Goal: Information Seeking & Learning: Learn about a topic

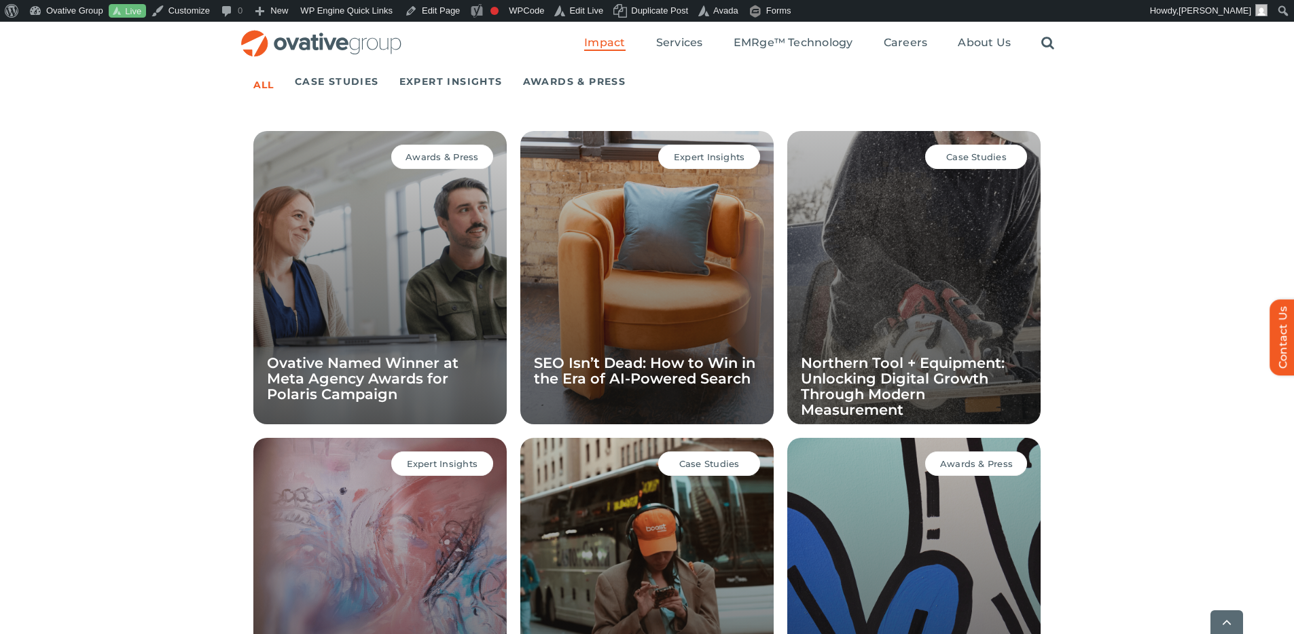
scroll to position [951, 0]
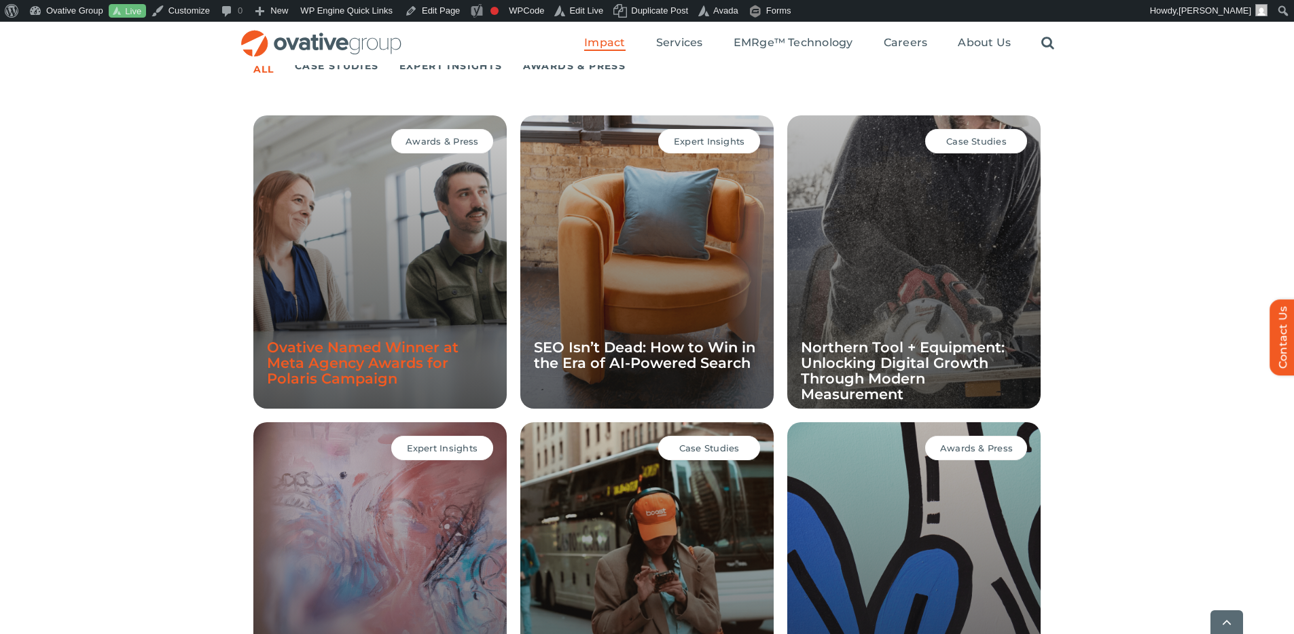
click at [346, 357] on link "Ovative Named Winner at Meta Agency Awards for Polaris Campaign" at bounding box center [363, 363] width 192 height 48
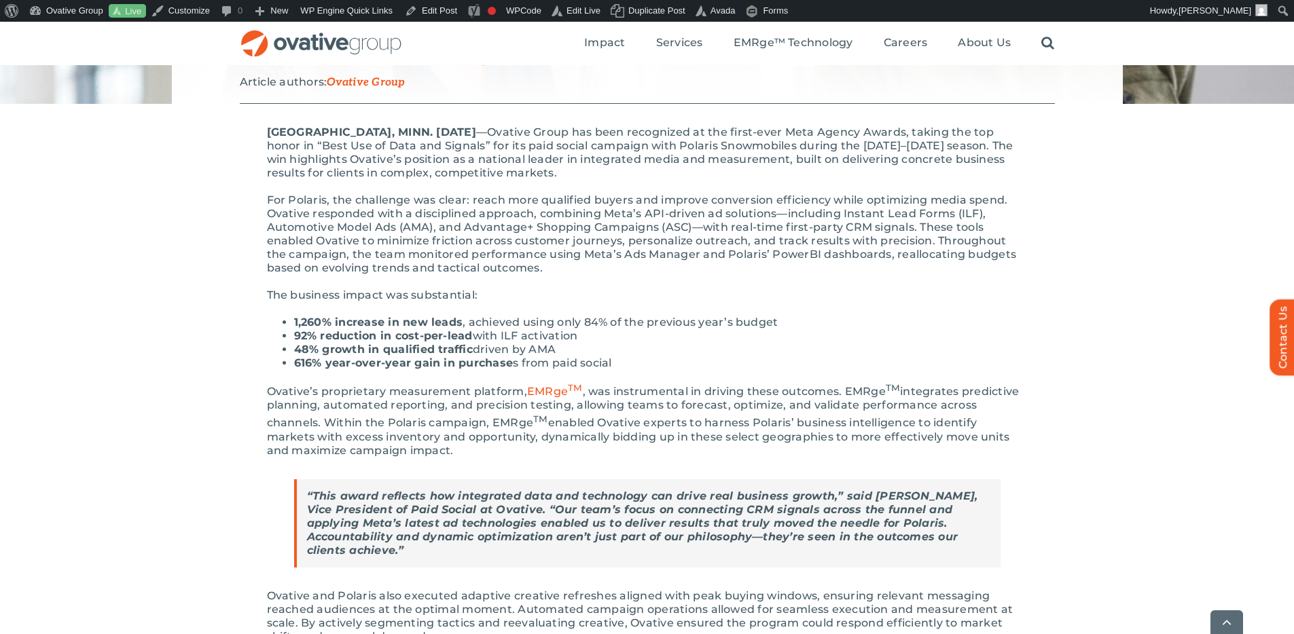
scroll to position [280, 0]
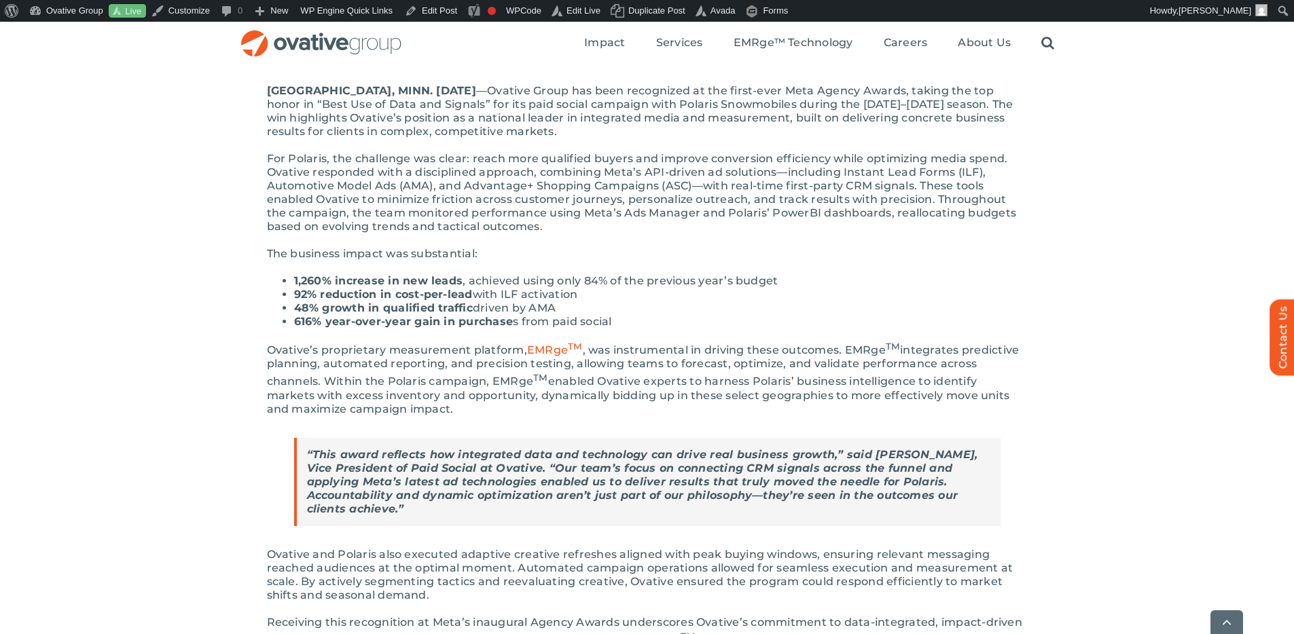
click at [926, 257] on p "The business impact was substantial:" at bounding box center [647, 254] width 761 height 14
click at [579, 219] on p "For Polaris, the challenge was clear: reach more qualified buyers and improve c…" at bounding box center [647, 192] width 761 height 81
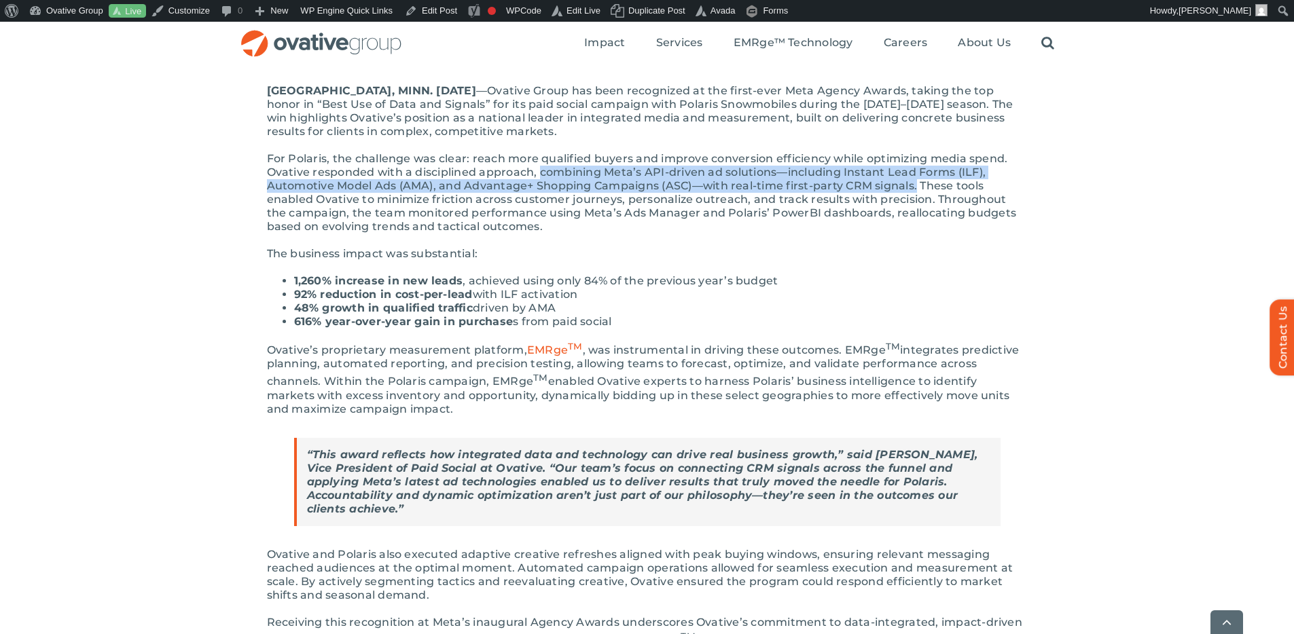
drag, startPoint x: 539, startPoint y: 172, endPoint x: 915, endPoint y: 182, distance: 376.3
click at [915, 182] on p "For Polaris, the challenge was clear: reach more qualified buyers and improve c…" at bounding box center [647, 192] width 761 height 81
copy p "combining Meta’s API-driven ad solutions—including Instant Lead Forms (ILF), Au…"
click at [684, 177] on p "For Polaris, the challenge was clear: reach more qualified buyers and improve c…" at bounding box center [647, 192] width 761 height 81
drag, startPoint x: 604, startPoint y: 172, endPoint x: 917, endPoint y: 184, distance: 313.3
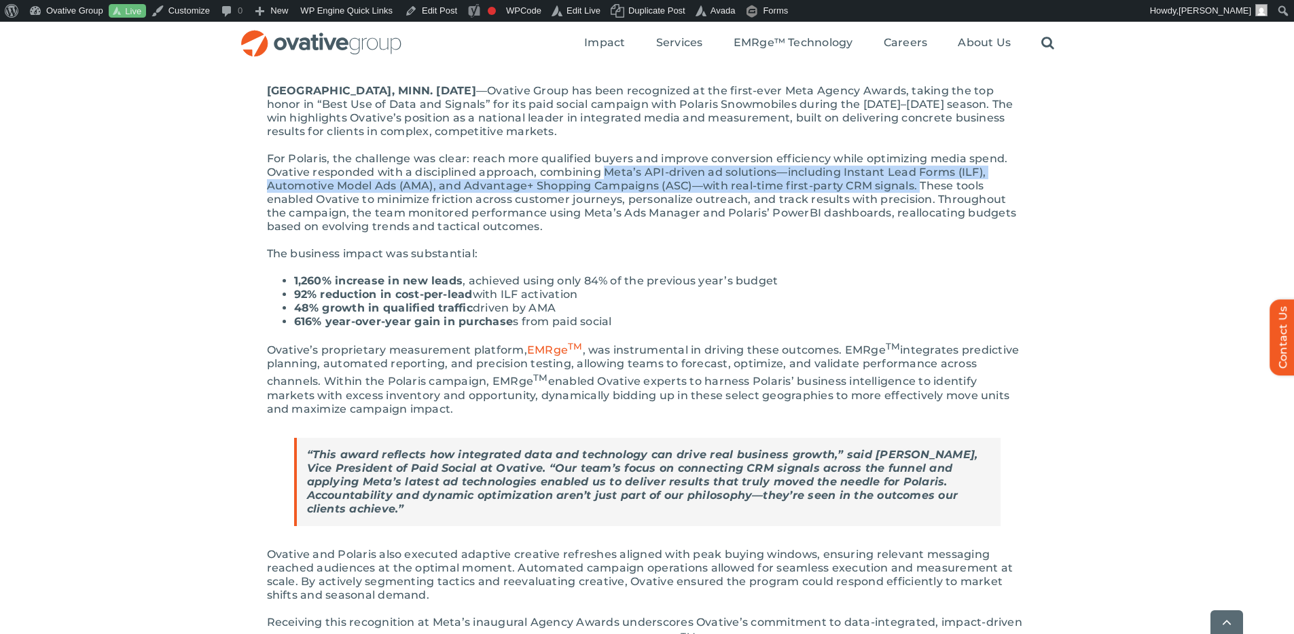
click at [917, 184] on p "For Polaris, the challenge was clear: reach more qualified buyers and improve c…" at bounding box center [647, 192] width 761 height 81
copy p "Meta’s API-driven ad solutions—including Instant Lead Forms (ILF), Automotive M…"
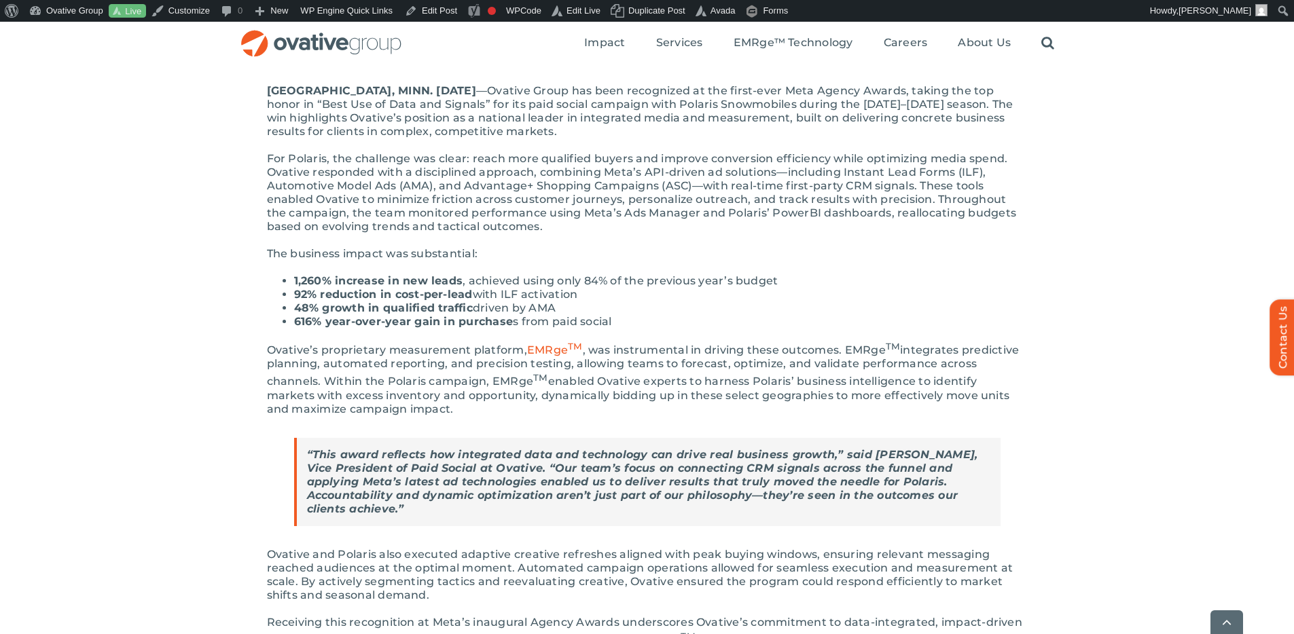
click at [647, 294] on li "92% reduction in cost-per-lead with ILF activation" at bounding box center [660, 295] width 733 height 14
